Goal: Find specific page/section: Find specific page/section

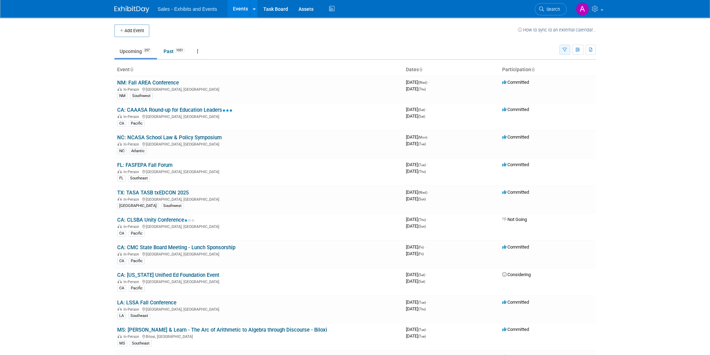
click at [567, 45] on button "button" at bounding box center [564, 50] width 11 height 10
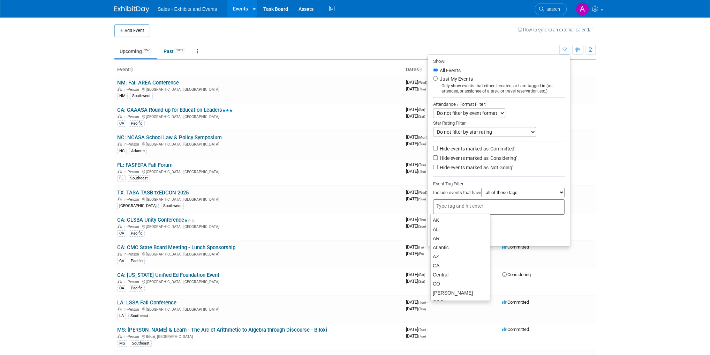
click at [462, 205] on input "text" at bounding box center [464, 205] width 56 height 7
click at [439, 232] on div "MO" at bounding box center [460, 232] width 60 height 10
type input "MO"
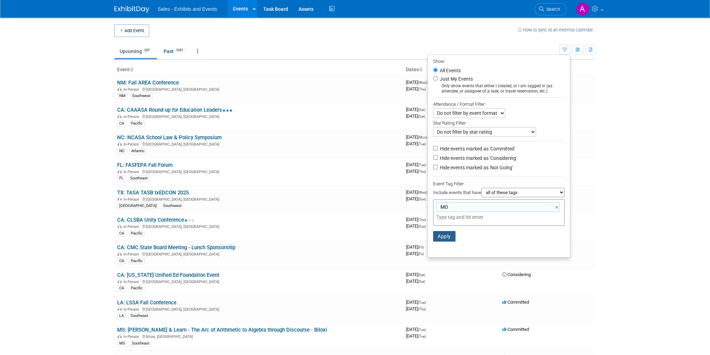
click at [442, 233] on button "Apply" at bounding box center [444, 236] width 22 height 10
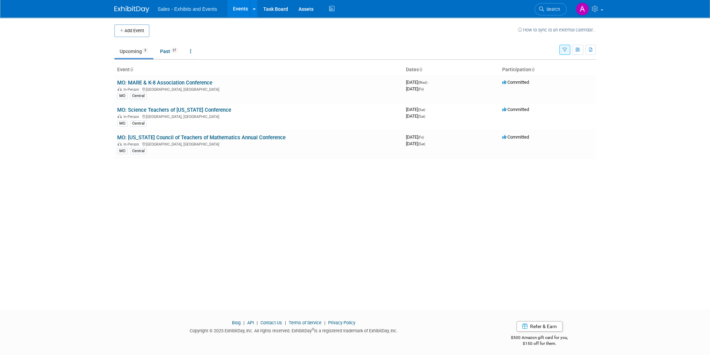
click at [562, 50] on button "button" at bounding box center [564, 50] width 11 height 10
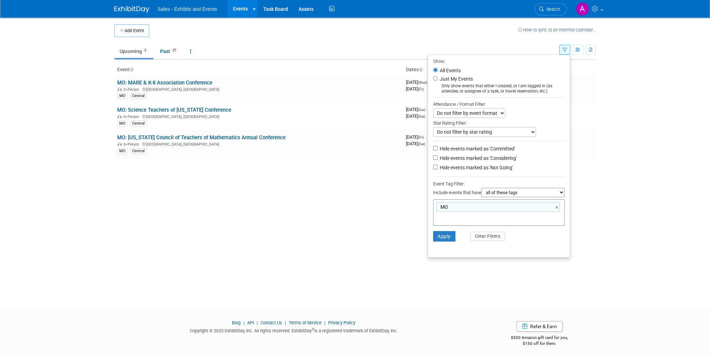
click at [396, 25] on td at bounding box center [333, 30] width 369 height 13
